Goal: Information Seeking & Learning: Find specific fact

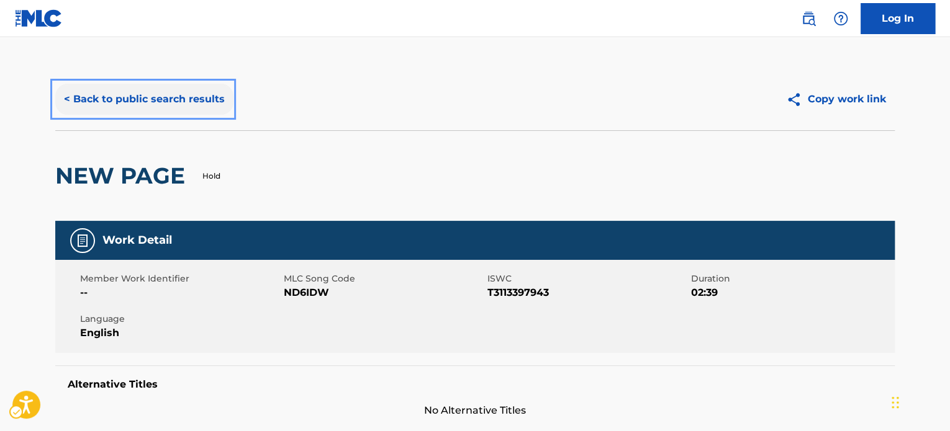
click at [182, 106] on button "< Back to public search results" at bounding box center [144, 99] width 178 height 31
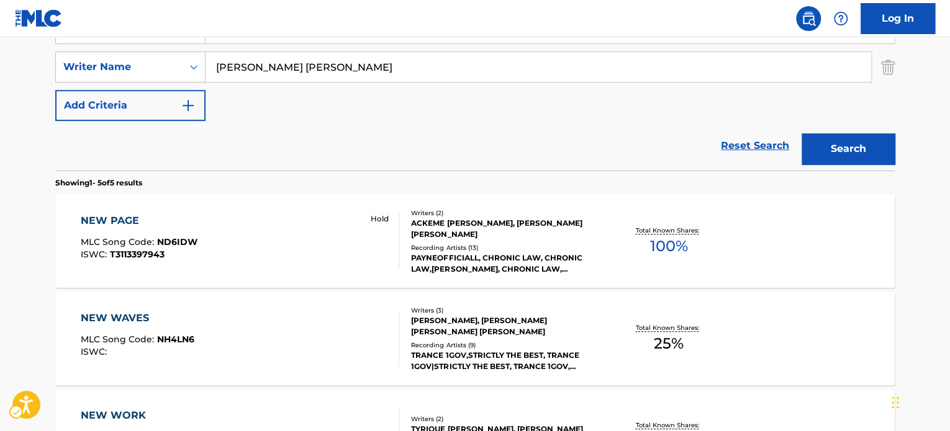
scroll to position [139, 0]
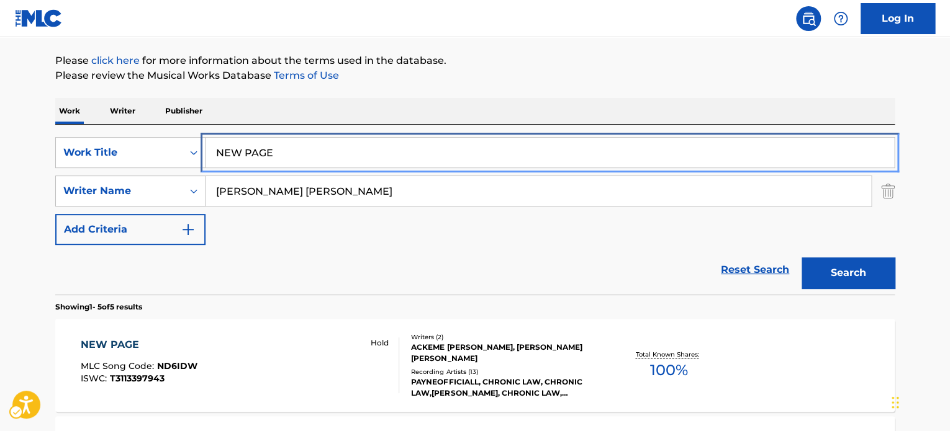
paste input "TOO FAR AWAY"
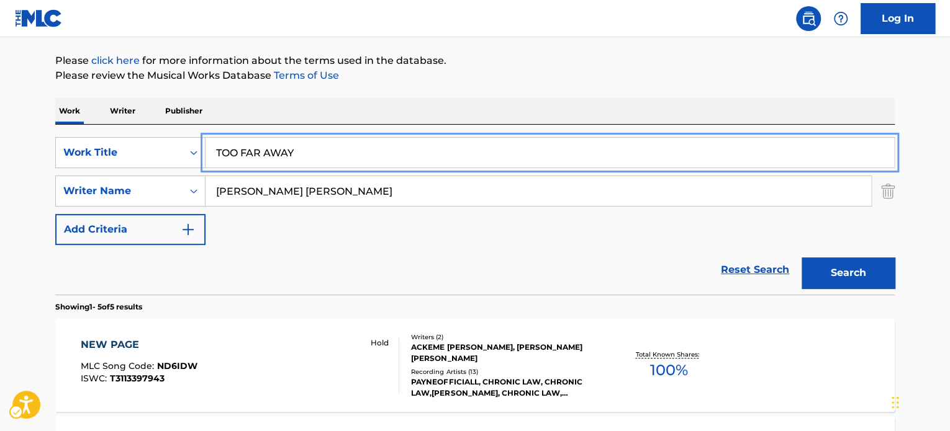
type input "TOO FAR AWAY"
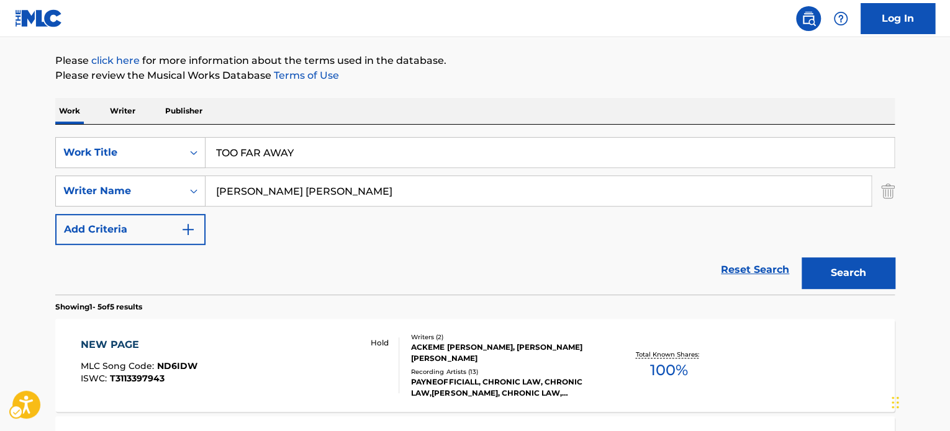
click at [354, 243] on div "SearchWithCriteria2df348fe-d4a5-44d9-a8a7-3d4be1bcb935 Work Title TOO FAR AWAY …" at bounding box center [474, 191] width 839 height 108
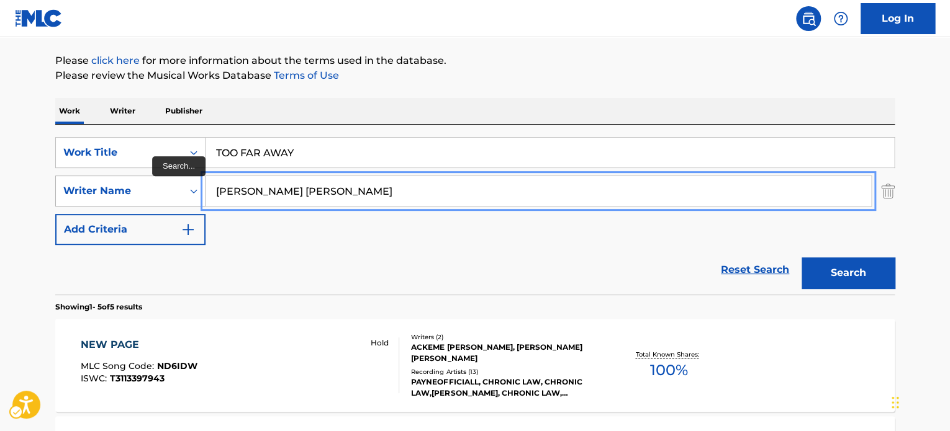
paste input "KAORU"
drag, startPoint x: 360, startPoint y: 187, endPoint x: 247, endPoint y: 234, distance: 122.2
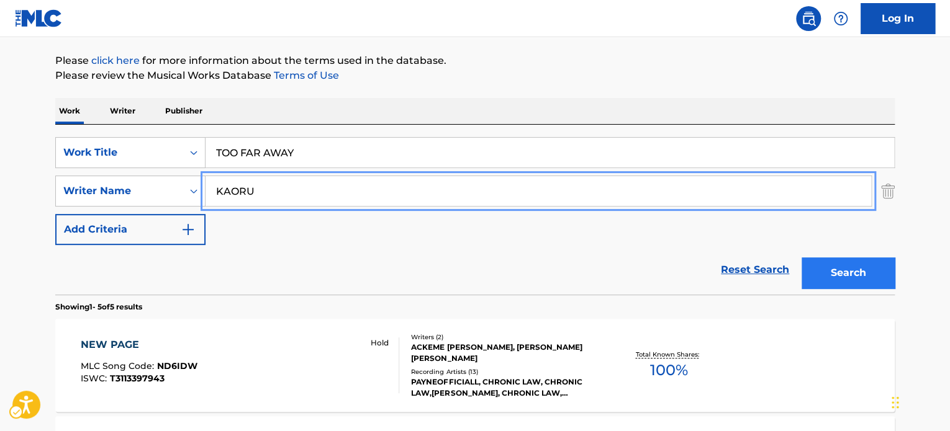
type input "KAORU"
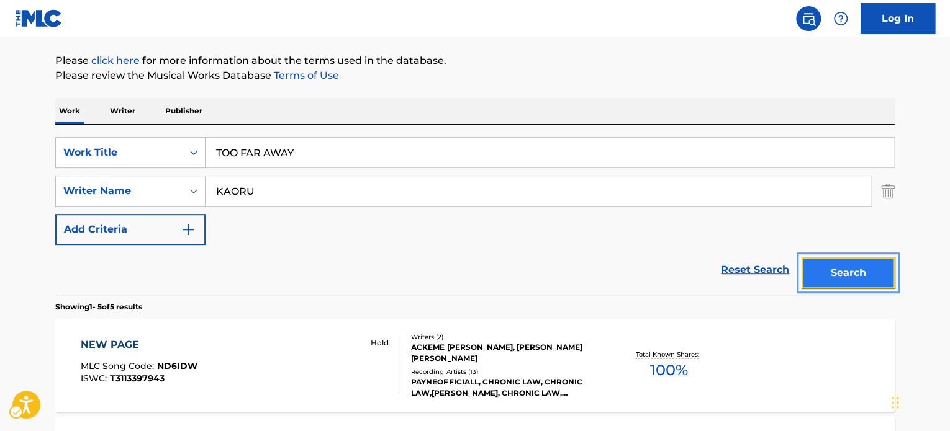
click at [889, 270] on button "Search" at bounding box center [847, 273] width 93 height 31
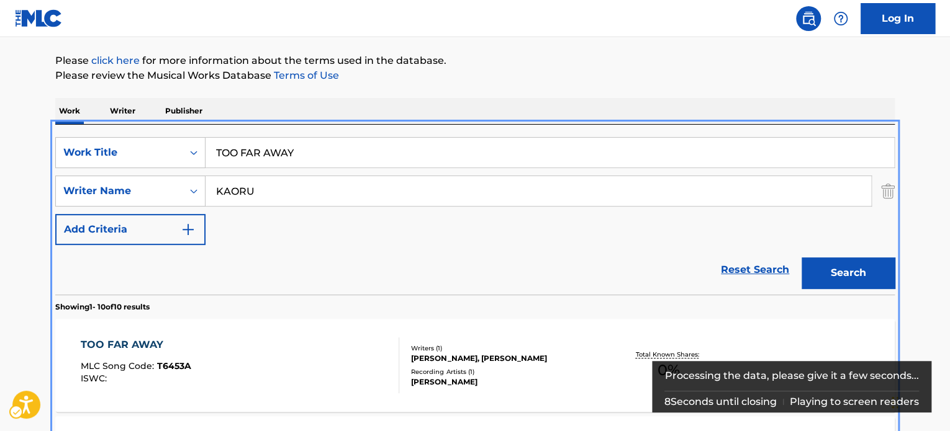
scroll to position [263, 0]
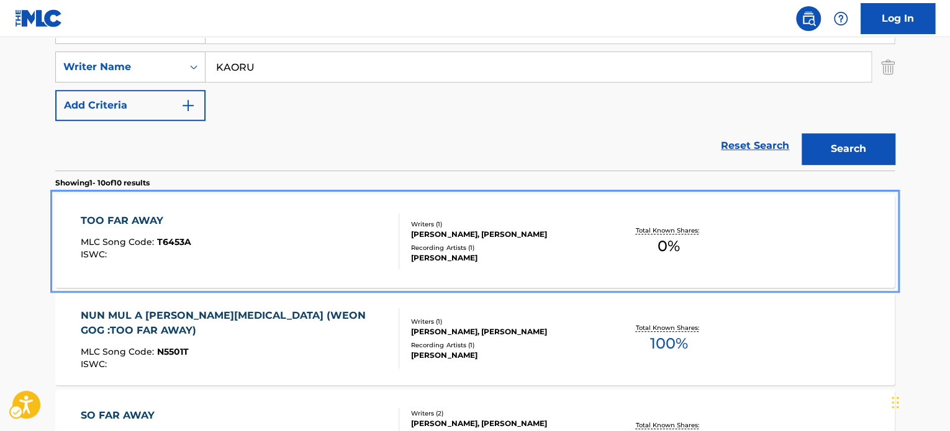
click at [347, 243] on div "TOO FAR AWAY MLC Song Code : T6453A ISWC :" at bounding box center [240, 241] width 319 height 56
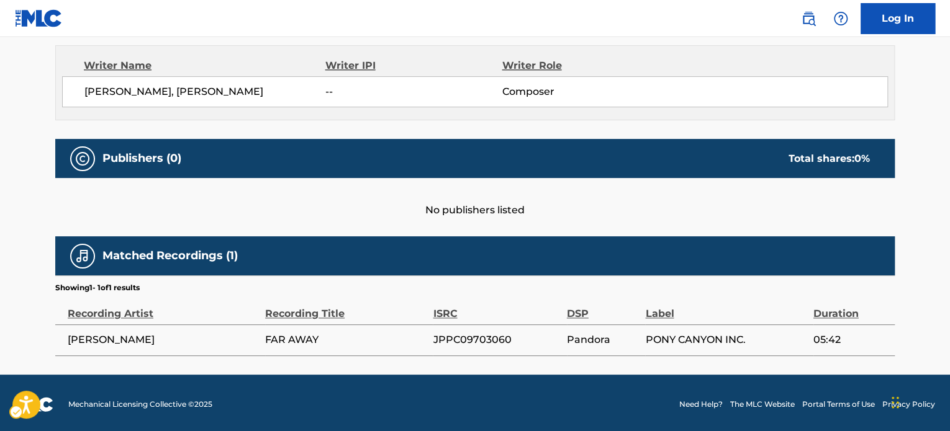
scroll to position [623, 0]
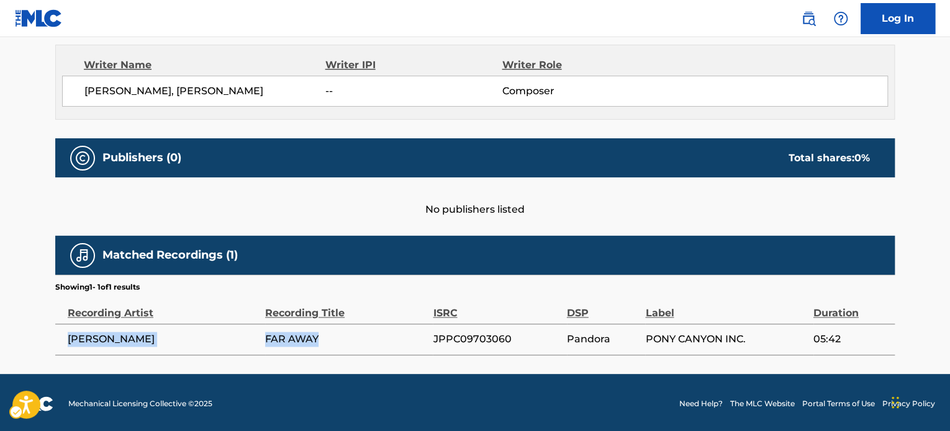
drag, startPoint x: 65, startPoint y: 338, endPoint x: 338, endPoint y: 328, distance: 273.3
click at [338, 328] on tr "[PERSON_NAME] FAR AWAY JPPC09703060 Pandora PONY CANYON INC. 05:42" at bounding box center [474, 339] width 839 height 31
copy tr "[PERSON_NAME] FAR AWAY"
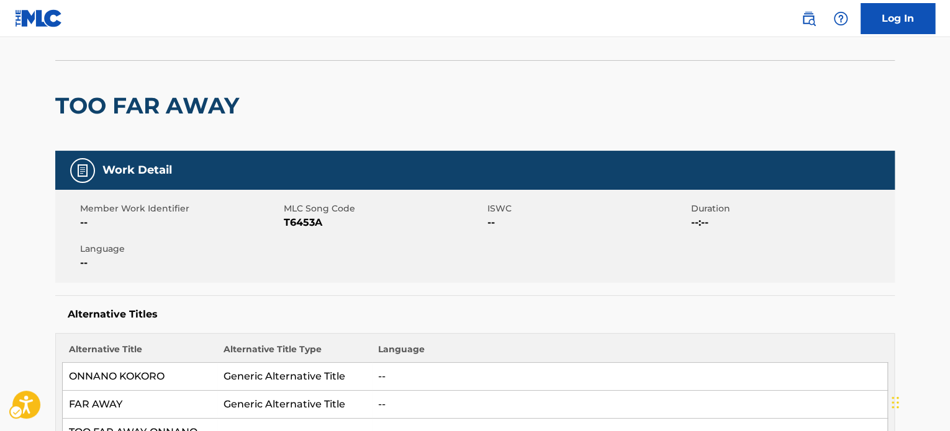
scroll to position [0, 0]
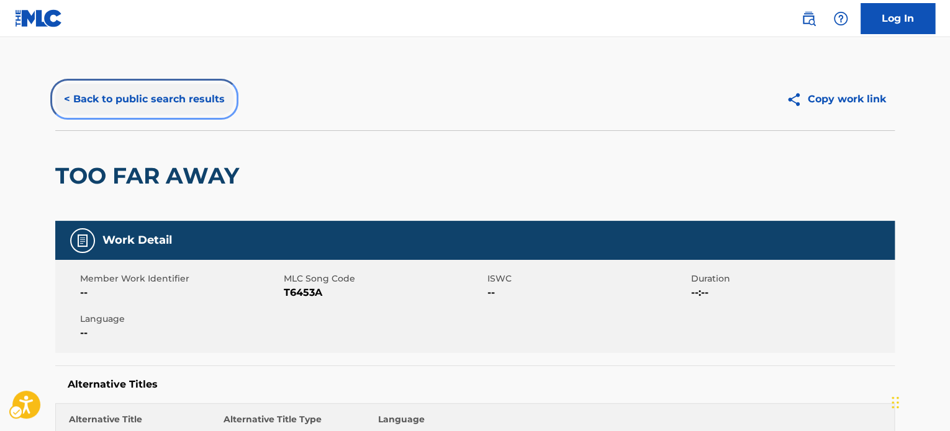
click at [166, 96] on button "< Back to public search results" at bounding box center [144, 99] width 178 height 31
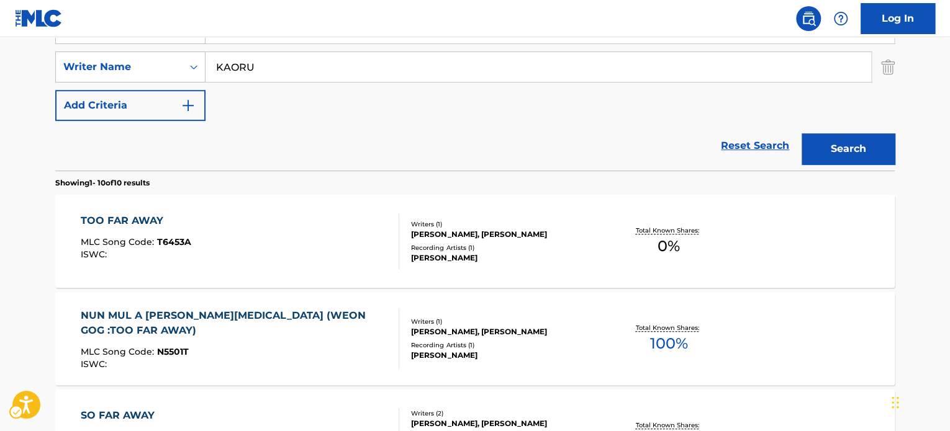
scroll to position [201, 0]
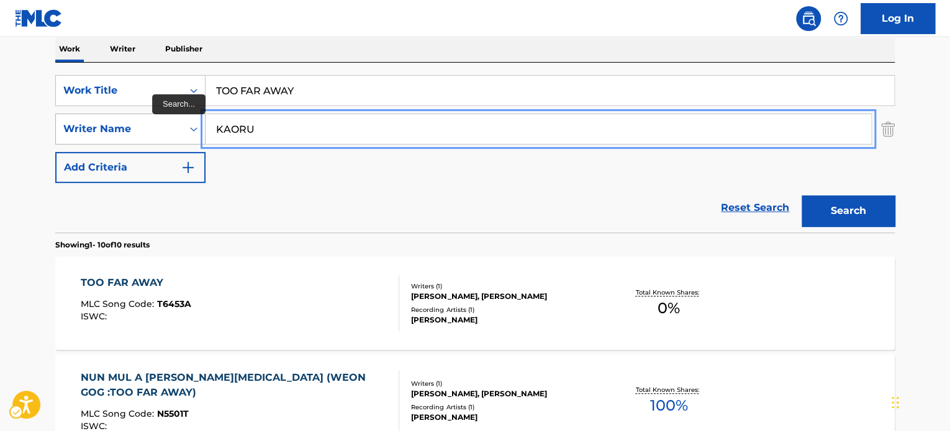
paste input "ITO"
drag, startPoint x: 278, startPoint y: 129, endPoint x: 154, endPoint y: 130, distance: 124.1
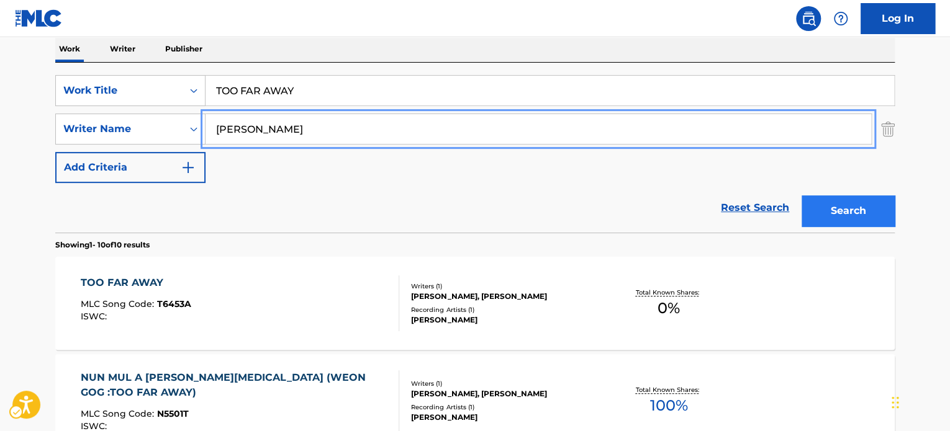
type input "[PERSON_NAME]"
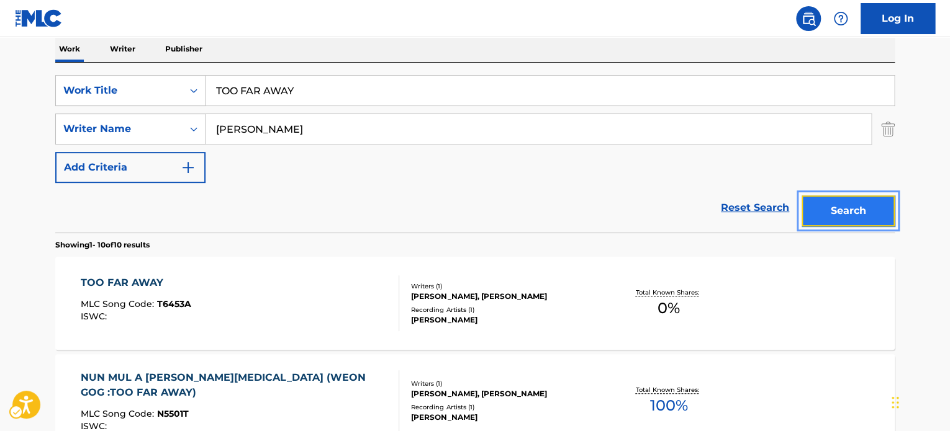
click at [885, 207] on button "Search" at bounding box center [847, 210] width 93 height 31
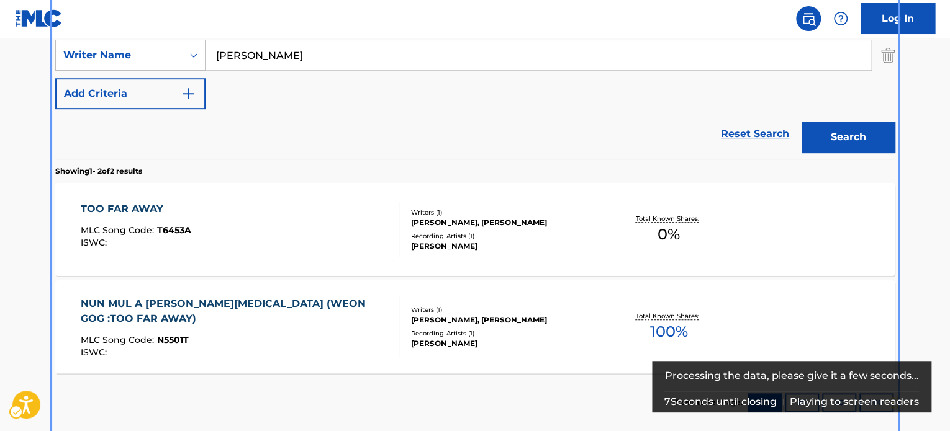
scroll to position [213, 0]
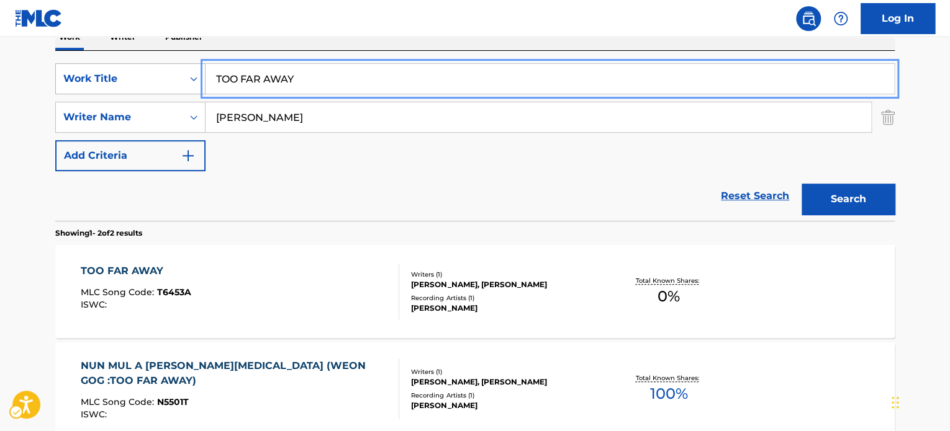
drag, startPoint x: 324, startPoint y: 84, endPoint x: 145, endPoint y: 80, distance: 179.4
paste input "LAS LLAVES DE MI [PERSON_NAME]"
type input "LAS LLAVES DE MI [PERSON_NAME]"
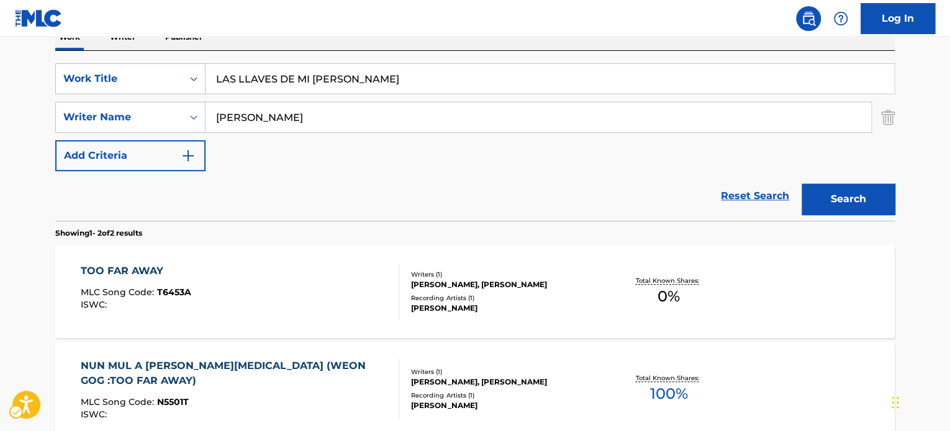
click at [361, 188] on div "Reset Search Search" at bounding box center [474, 196] width 839 height 50
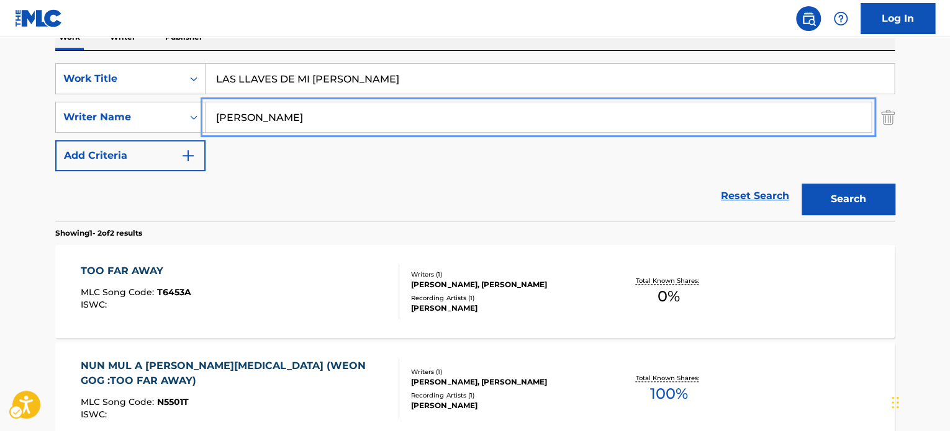
paste input "[PERSON_NAME]"
drag, startPoint x: 353, startPoint y: 110, endPoint x: 157, endPoint y: 138, distance: 197.4
click at [122, 140] on div "SearchWithCriteria2df348fe-d4a5-44d9-a8a7-3d4be1bcb935 Work Title LAS LLAVES DE…" at bounding box center [474, 117] width 839 height 108
type input "[PERSON_NAME]"
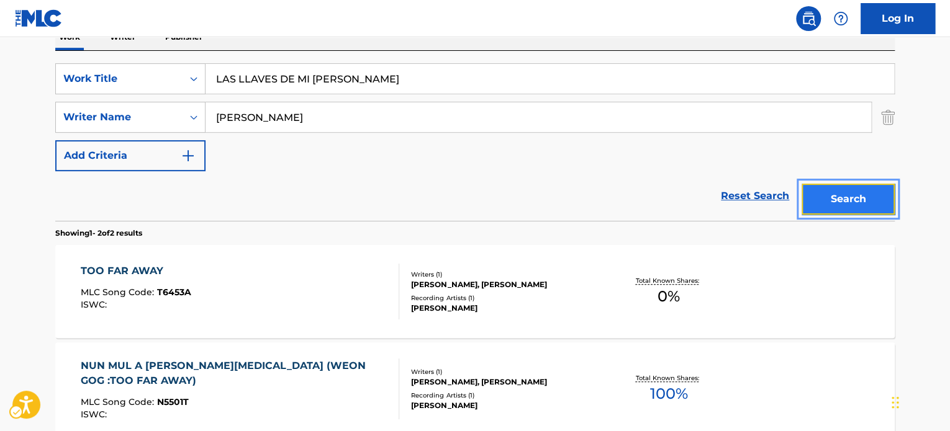
click at [819, 198] on button "Search" at bounding box center [847, 199] width 93 height 31
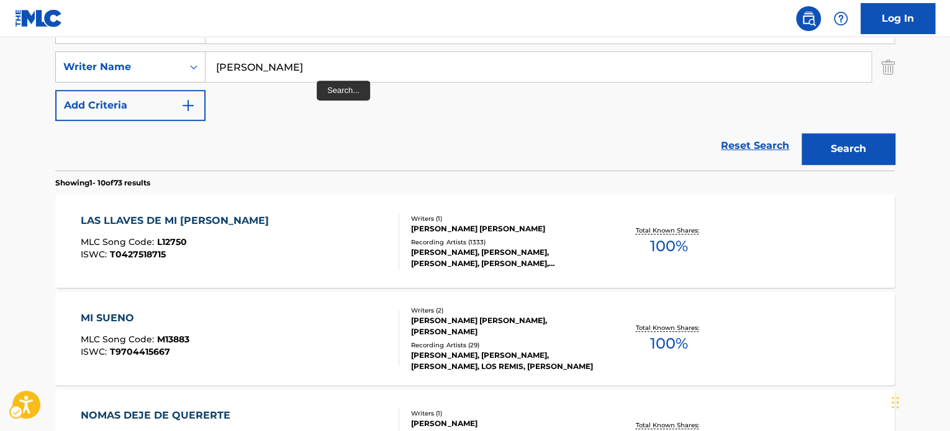
scroll to position [201, 0]
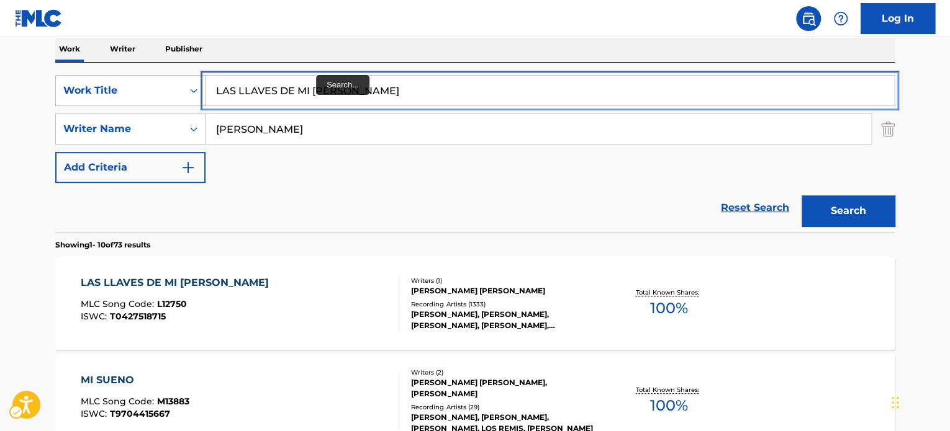
paste input "SOMEBODY TO LOVE"
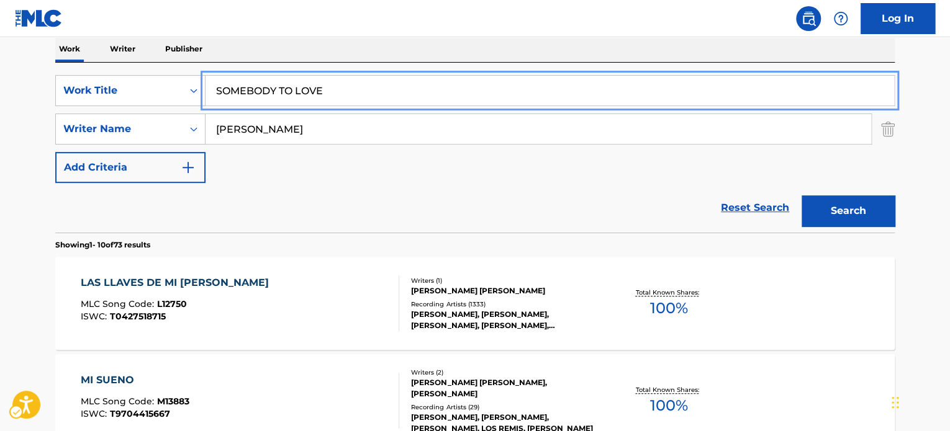
drag, startPoint x: 365, startPoint y: 99, endPoint x: 178, endPoint y: 109, distance: 187.7
click at [168, 106] on div "SearchWithCriteria2df348fe-d4a5-44d9-a8a7-3d4be1bcb935 Work Title SOMEBODY TO L…" at bounding box center [474, 129] width 839 height 108
type input "SOMEBODY TO LOVE"
click at [358, 181] on div "SearchWithCriteria2df348fe-d4a5-44d9-a8a7-3d4be1bcb935 Work Title SOMEBODY TO L…" at bounding box center [474, 129] width 839 height 108
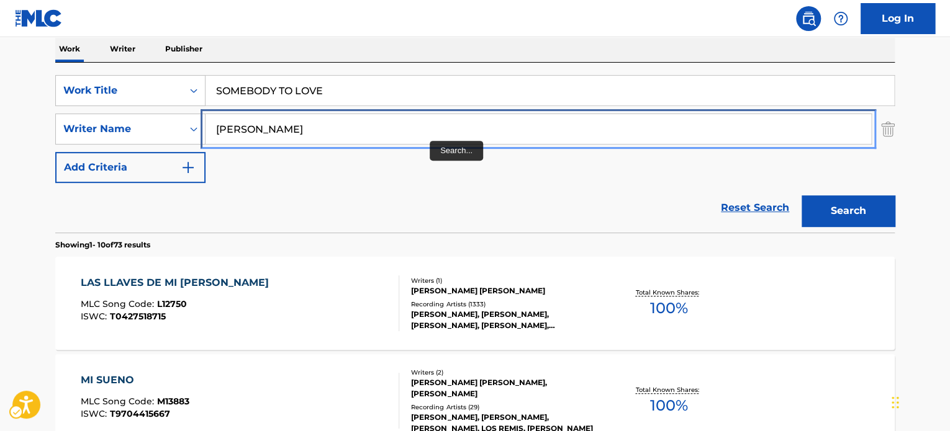
paste input "[PERSON_NAME]"
click at [128, 140] on div "SearchWithCriteriacbfae619-02e2-47d3-a126-09bb6264d527 Writer Name [PERSON_NAME]" at bounding box center [474, 129] width 839 height 31
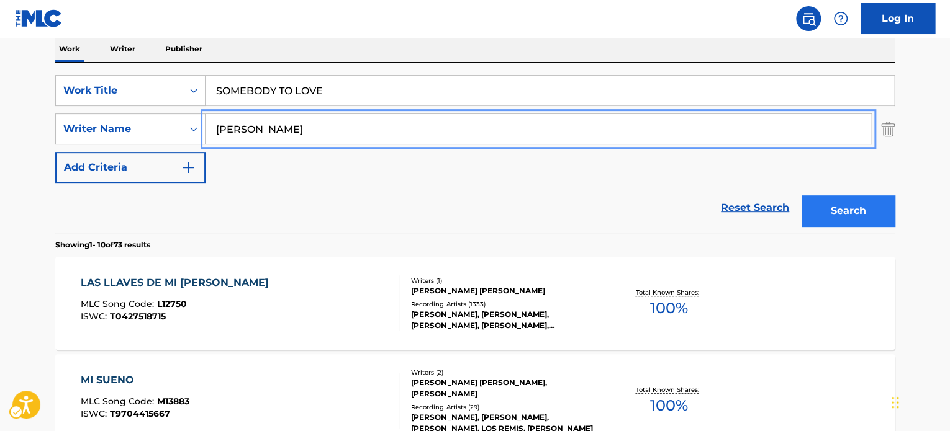
type input "[PERSON_NAME]"
click at [822, 210] on button "Search" at bounding box center [847, 210] width 93 height 31
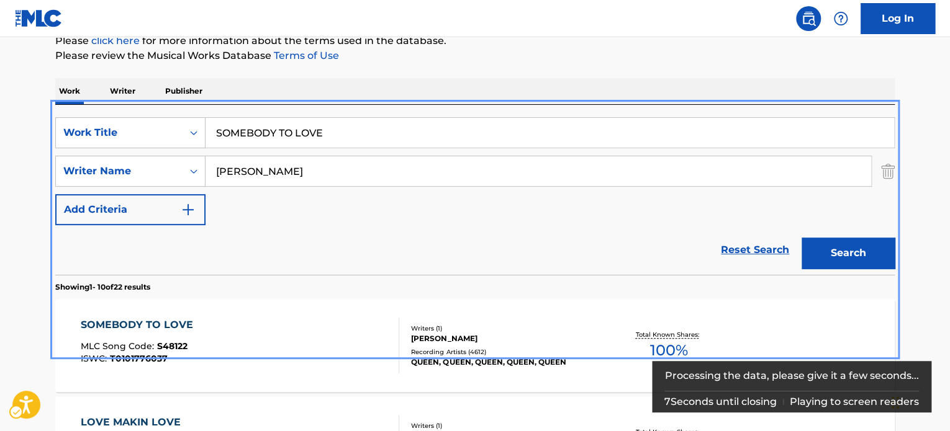
scroll to position [85, 0]
